Goal: Use online tool/utility: Utilize a website feature to perform a specific function

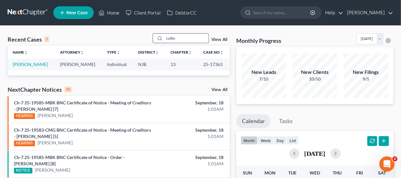
click at [182, 38] on input "collin" at bounding box center [186, 38] width 44 height 9
type input "c"
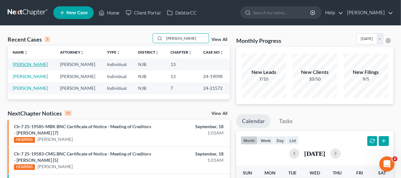
type input "[PERSON_NAME]"
click at [32, 64] on link "[PERSON_NAME]" at bounding box center [30, 64] width 35 height 5
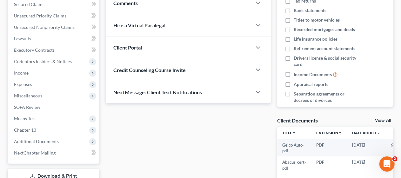
scroll to position [159, 0]
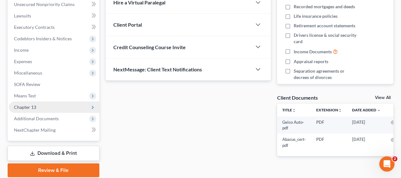
click at [72, 107] on span "Chapter 13" at bounding box center [54, 107] width 90 height 11
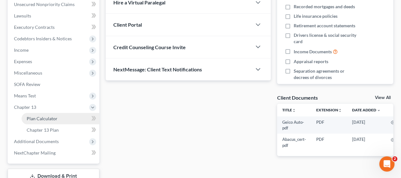
click at [76, 116] on link "Plan Calculator" at bounding box center [61, 118] width 78 height 11
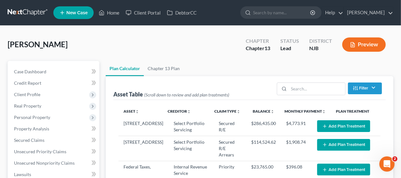
select select "59"
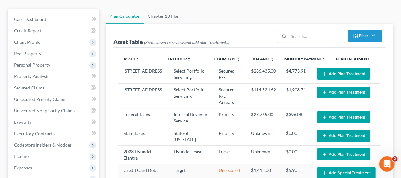
scroll to position [63, 0]
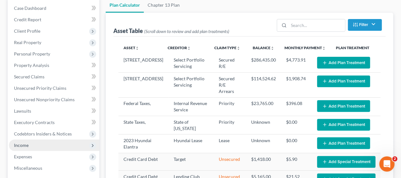
click at [58, 145] on span "Income" at bounding box center [54, 145] width 90 height 11
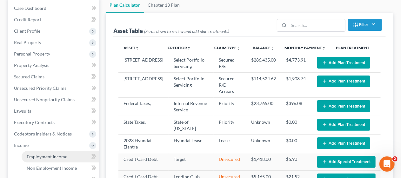
click at [61, 154] on span "Employment Income" at bounding box center [47, 156] width 41 height 5
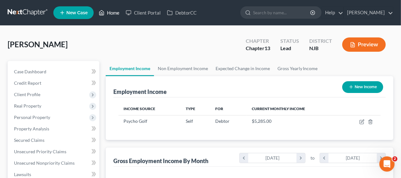
click at [114, 13] on link "Home" at bounding box center [109, 12] width 27 height 11
